Goal: Task Accomplishment & Management: Manage account settings

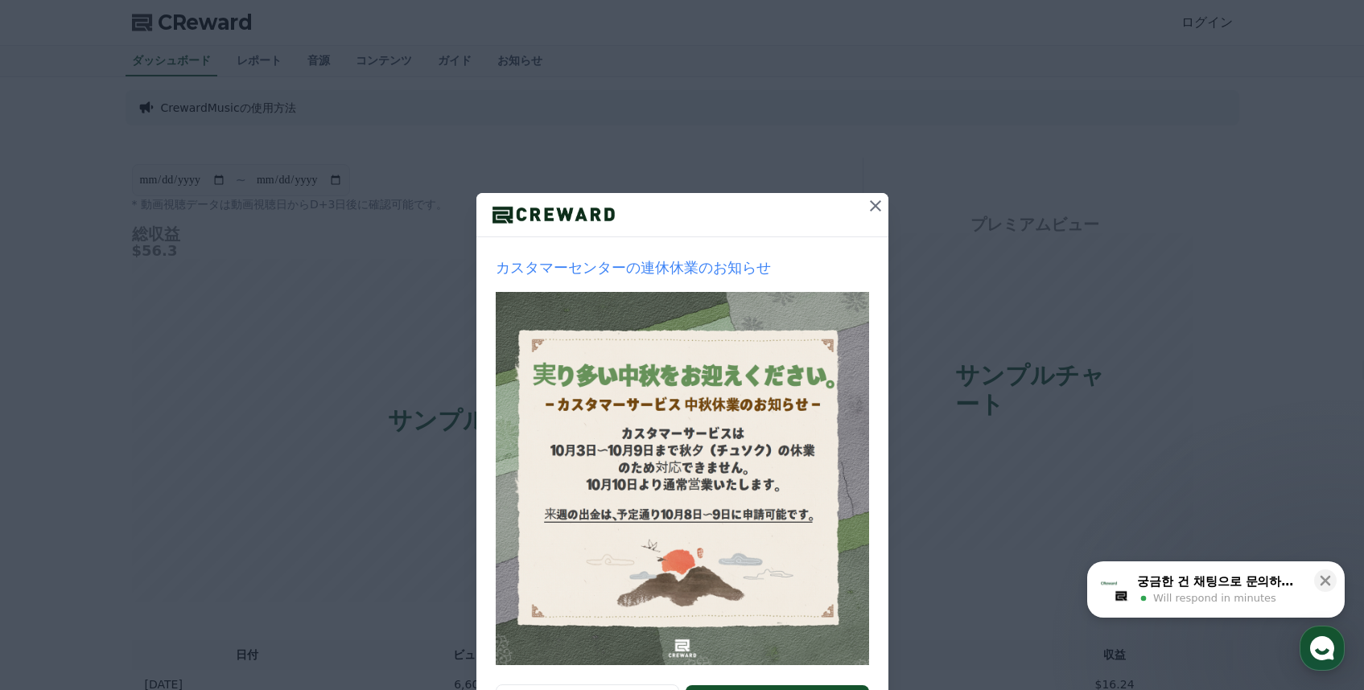
click at [867, 211] on icon at bounding box center [875, 205] width 19 height 19
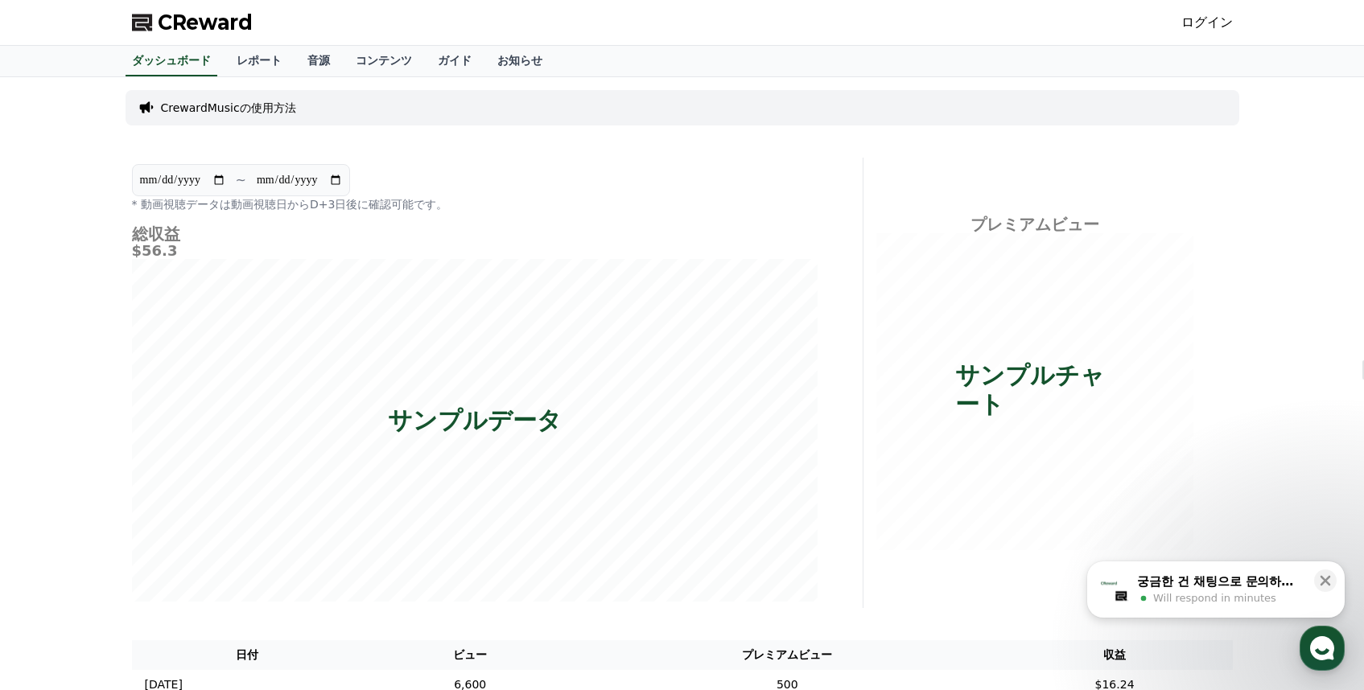
click at [1206, 18] on link "ログイン" at bounding box center [1206, 22] width 51 height 19
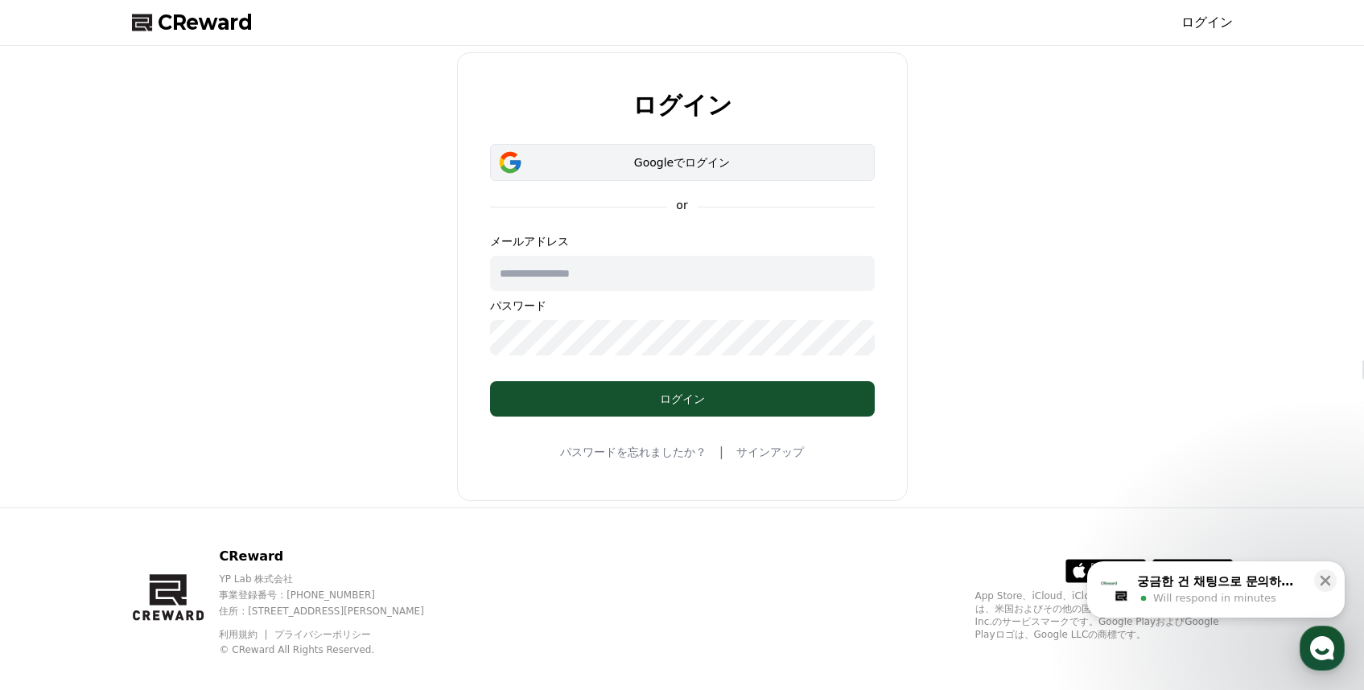
click at [674, 158] on div "Googleでログイン" at bounding box center [682, 162] width 338 height 16
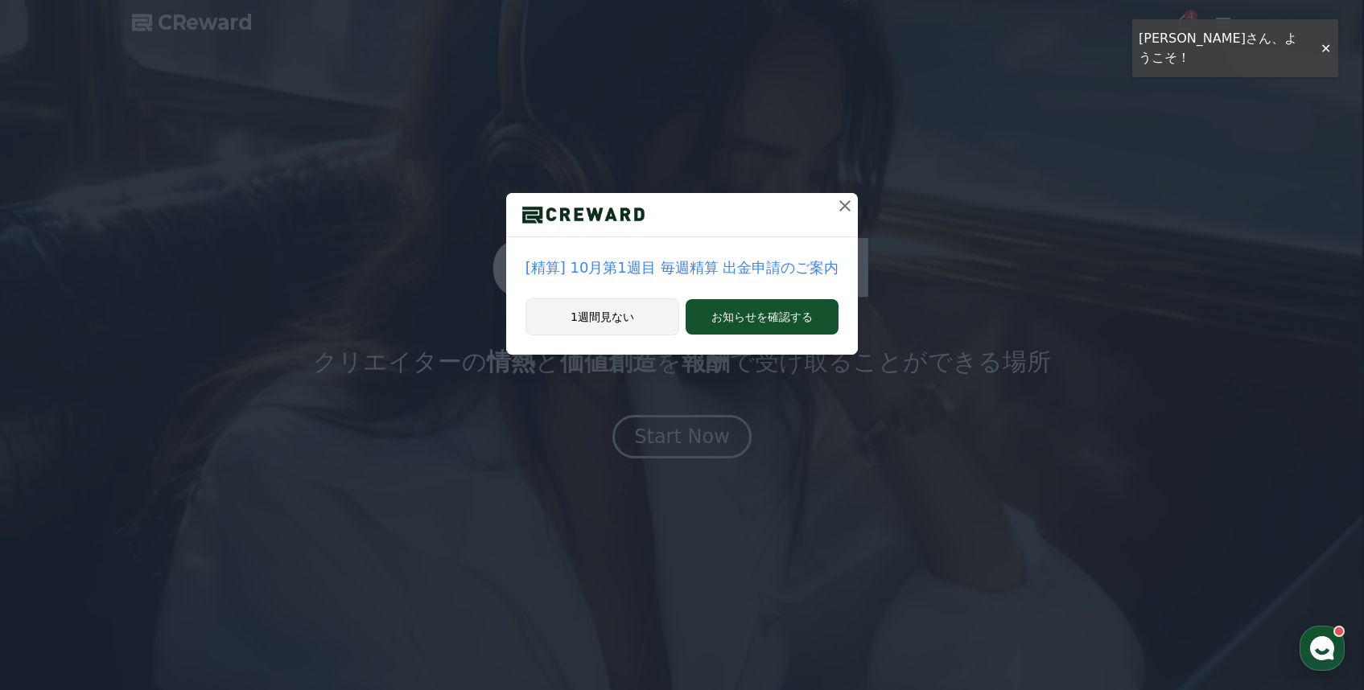
click at [623, 313] on button "1週間見ない" at bounding box center [602, 316] width 154 height 37
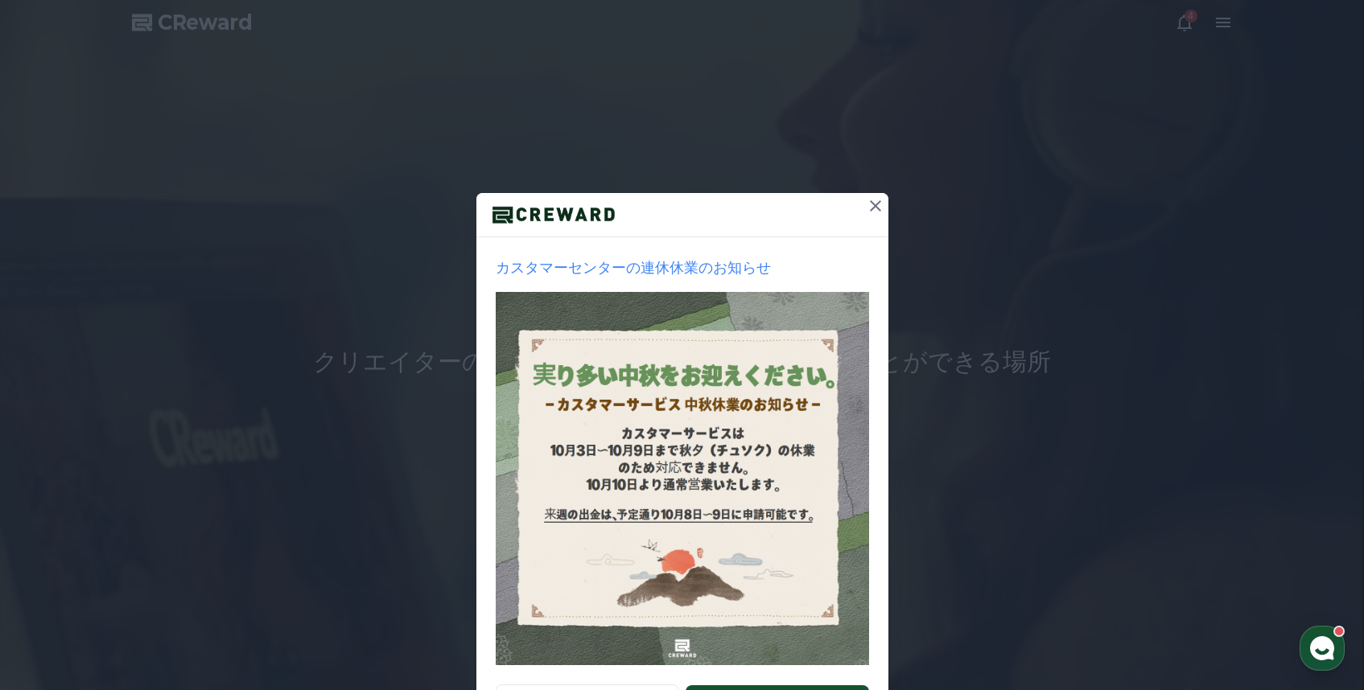
click at [870, 199] on icon at bounding box center [875, 205] width 19 height 19
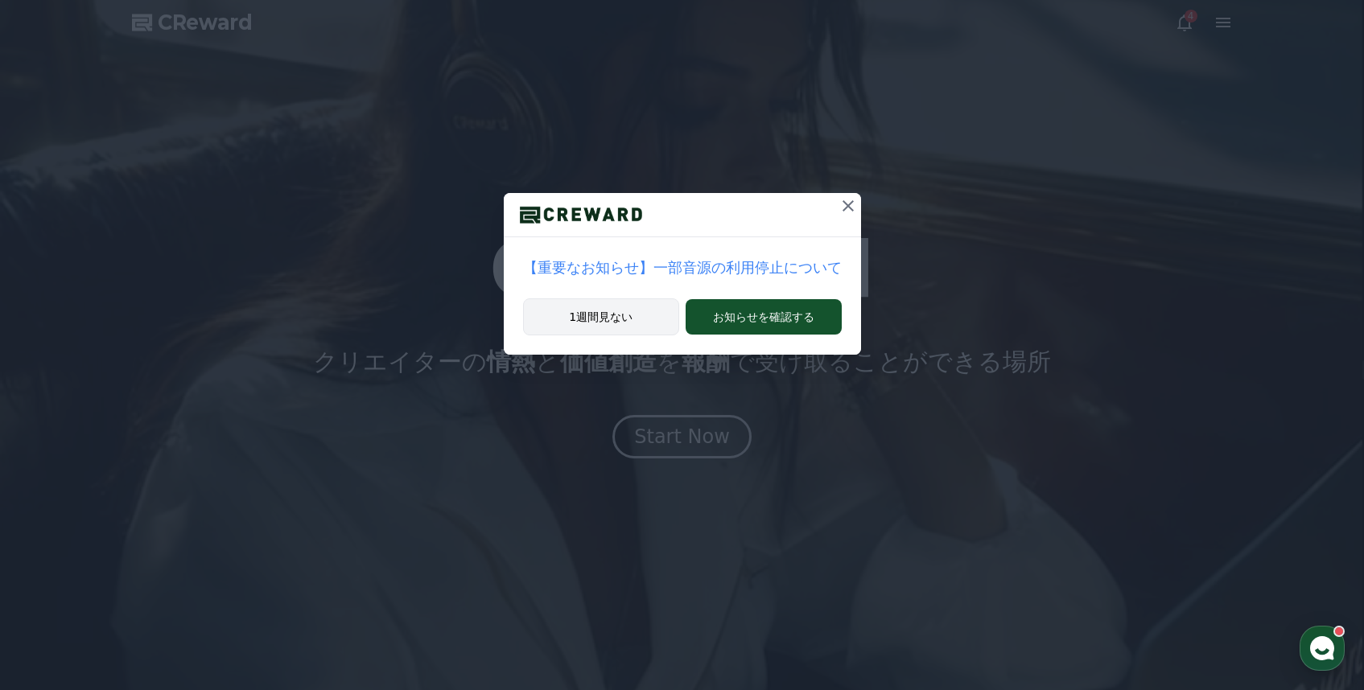
click at [662, 323] on button "1週間見ない" at bounding box center [601, 316] width 157 height 37
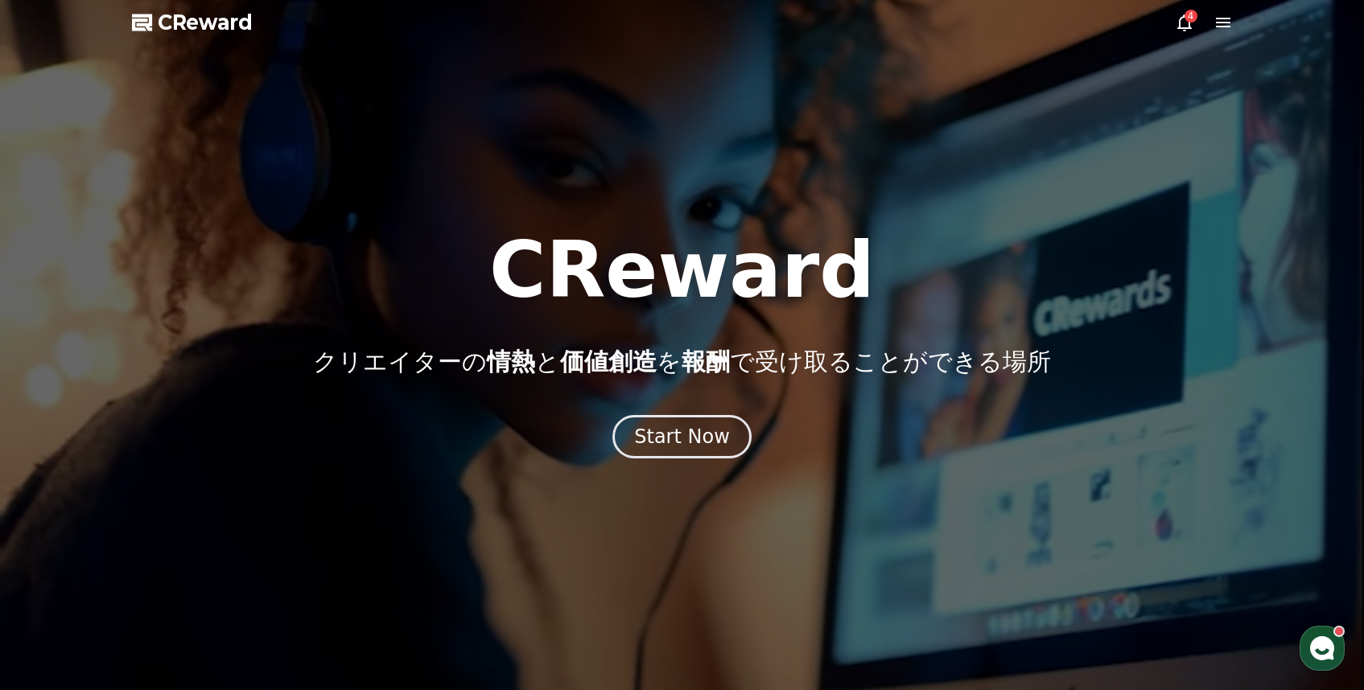
click at [1187, 25] on icon at bounding box center [1184, 22] width 14 height 17
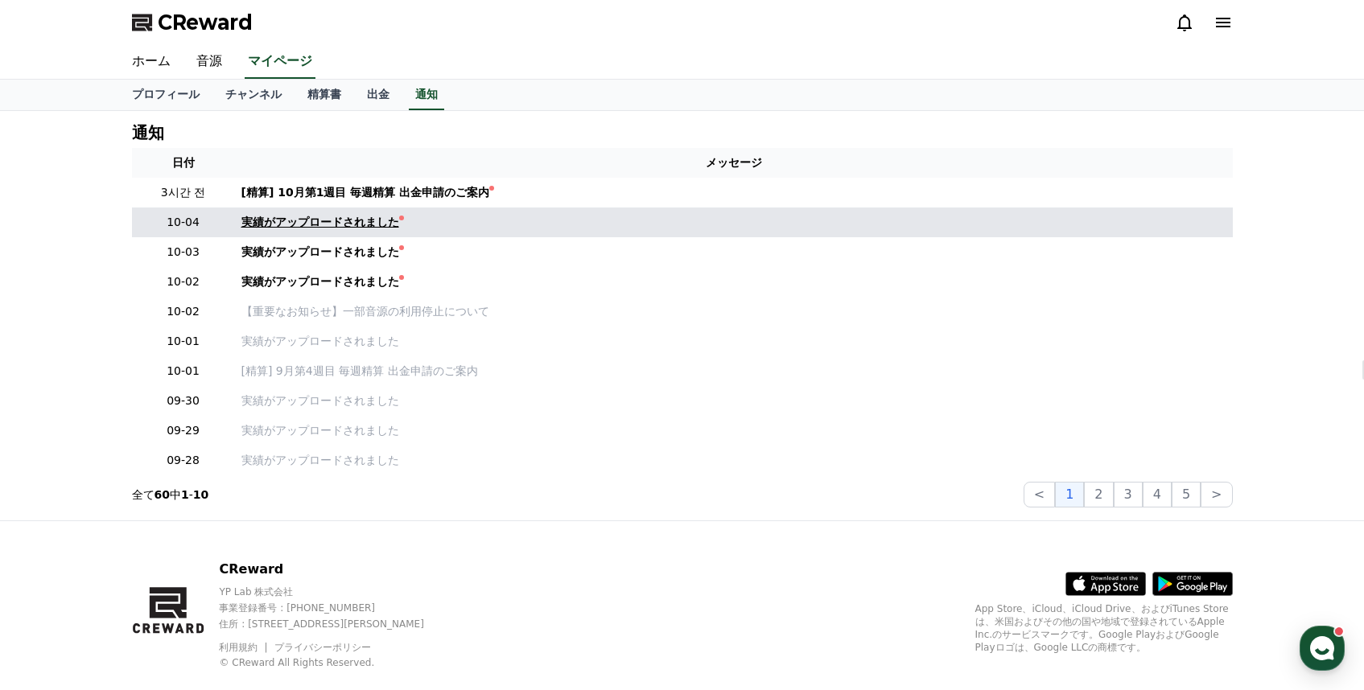
click at [298, 215] on div "実績がアップロードされました" at bounding box center [320, 222] width 158 height 17
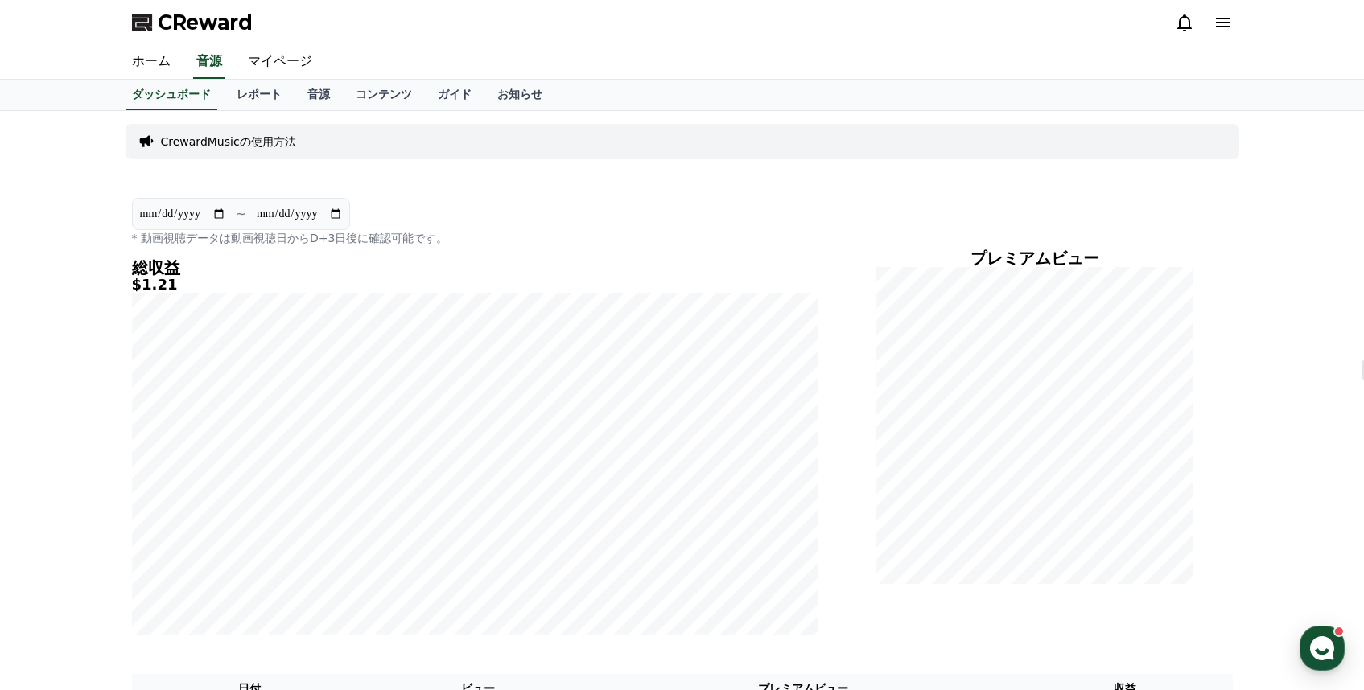
drag, startPoint x: 170, startPoint y: 284, endPoint x: 125, endPoint y: 286, distance: 44.3
click at [125, 286] on div "**********" at bounding box center [474, 416] width 698 height 450
copy h5 "$1.21"
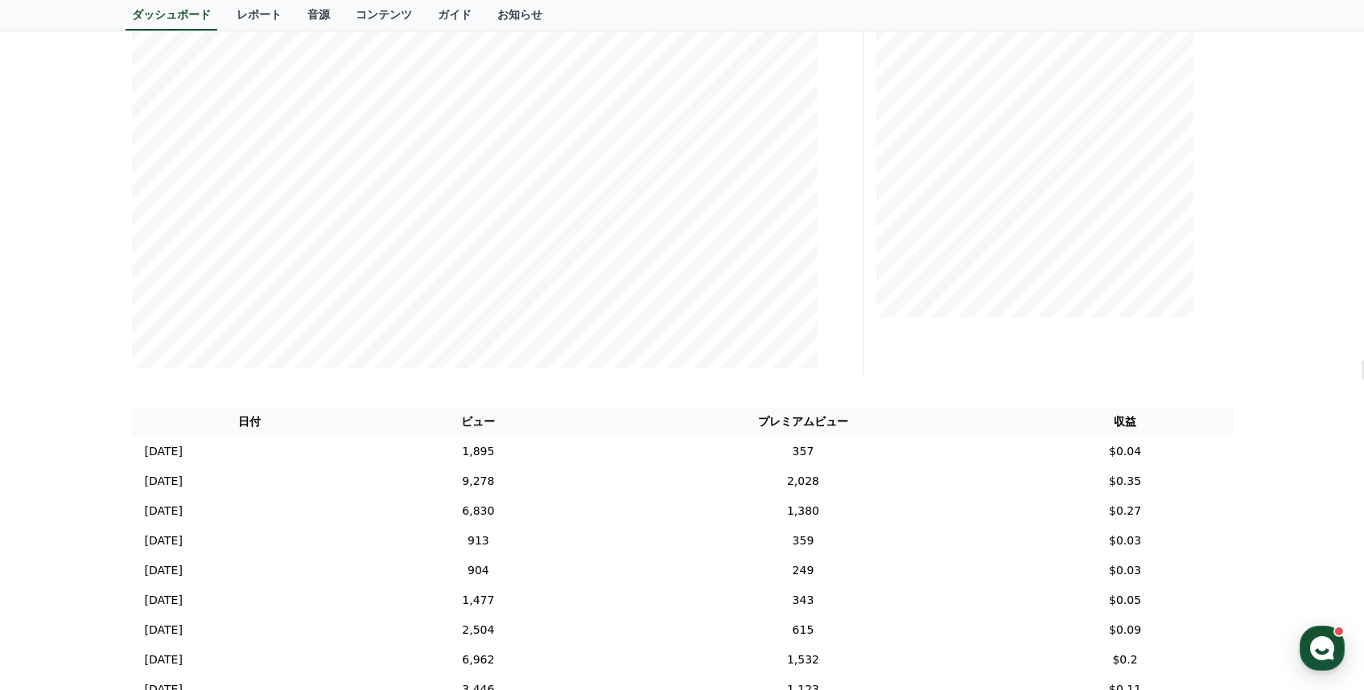
scroll to position [376, 0]
